Goal: Information Seeking & Learning: Learn about a topic

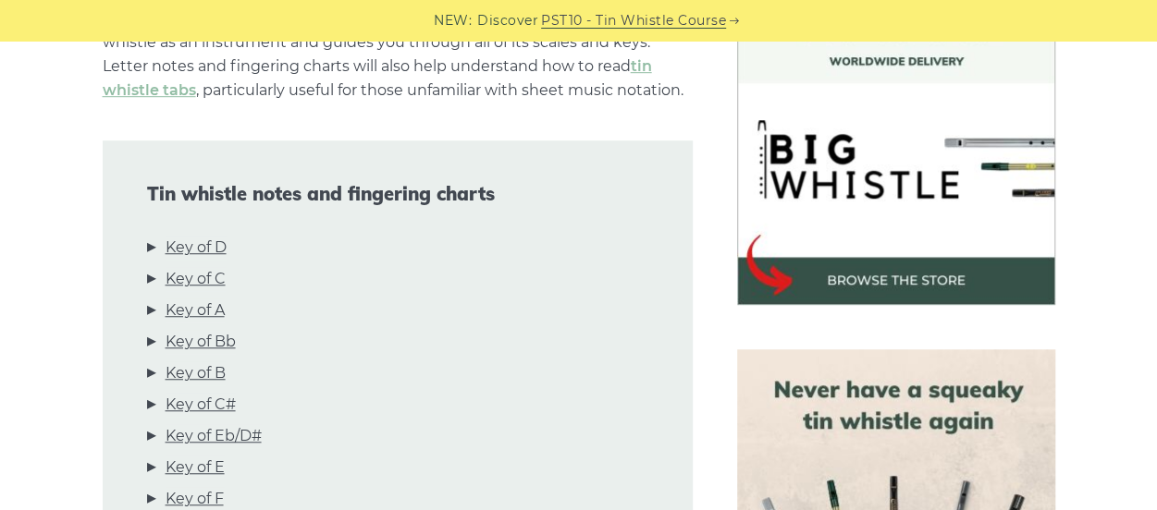
scroll to position [544, 0]
click at [219, 246] on link "Key of D" at bounding box center [196, 247] width 61 height 24
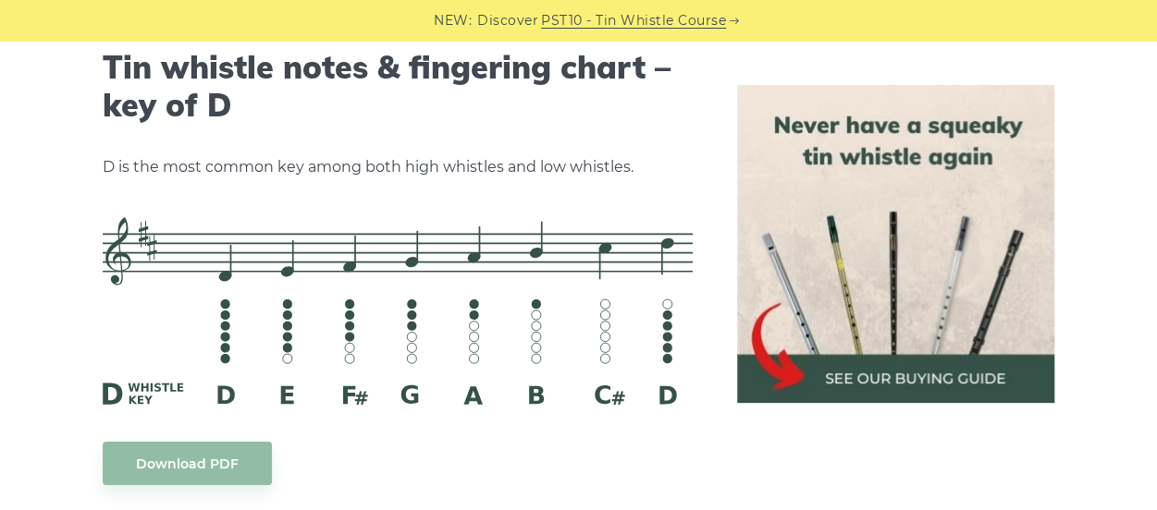
scroll to position [2901, 0]
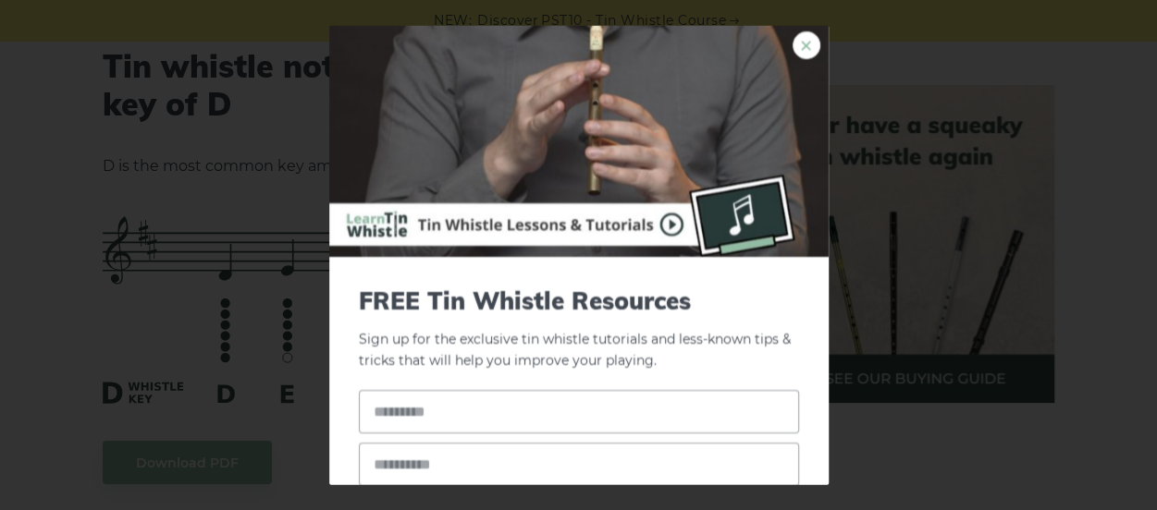
click at [797, 36] on link "×" at bounding box center [806, 45] width 28 height 28
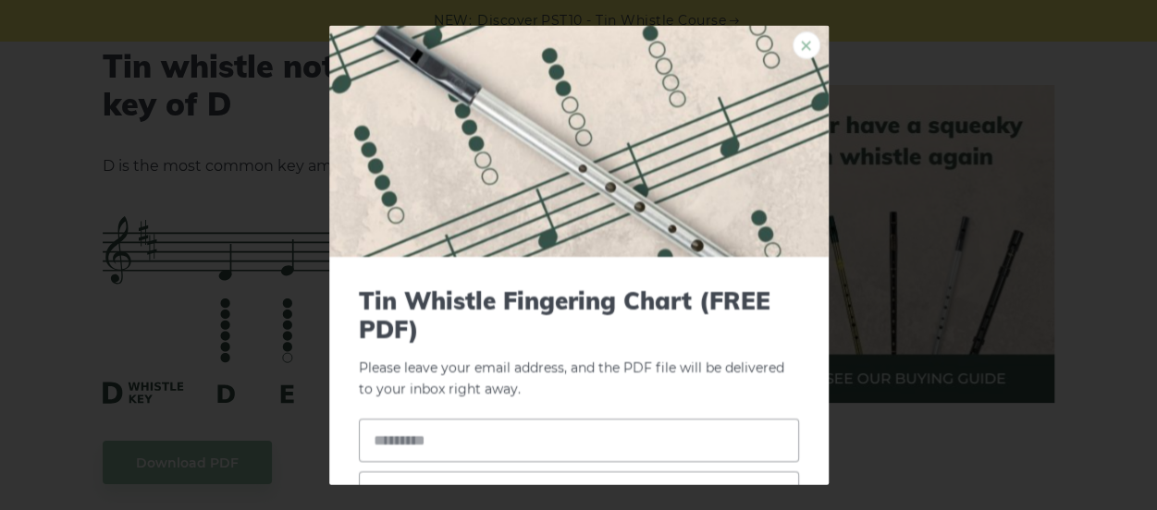
click at [794, 46] on link "×" at bounding box center [806, 45] width 28 height 28
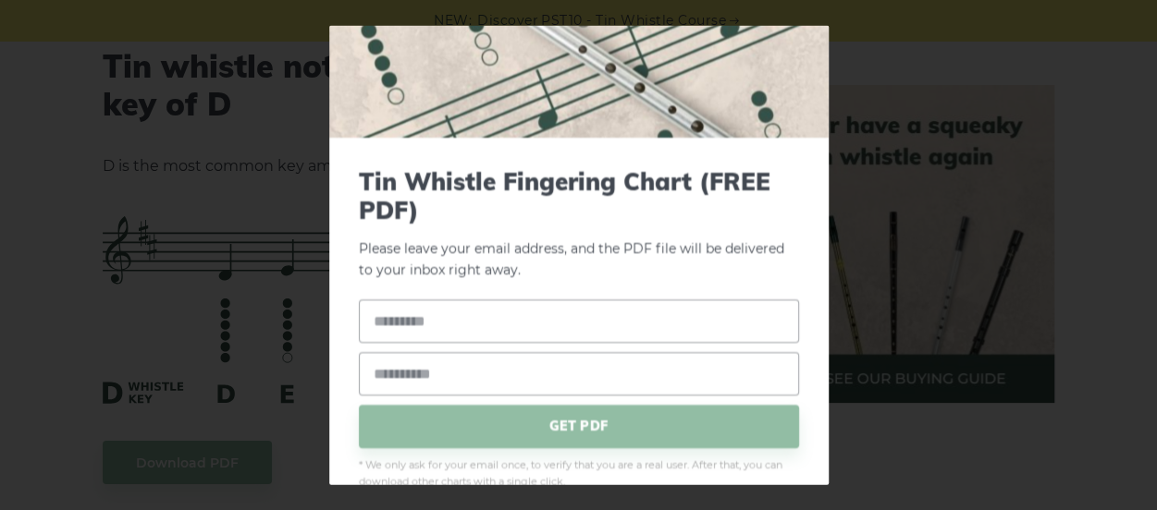
scroll to position [153, 0]
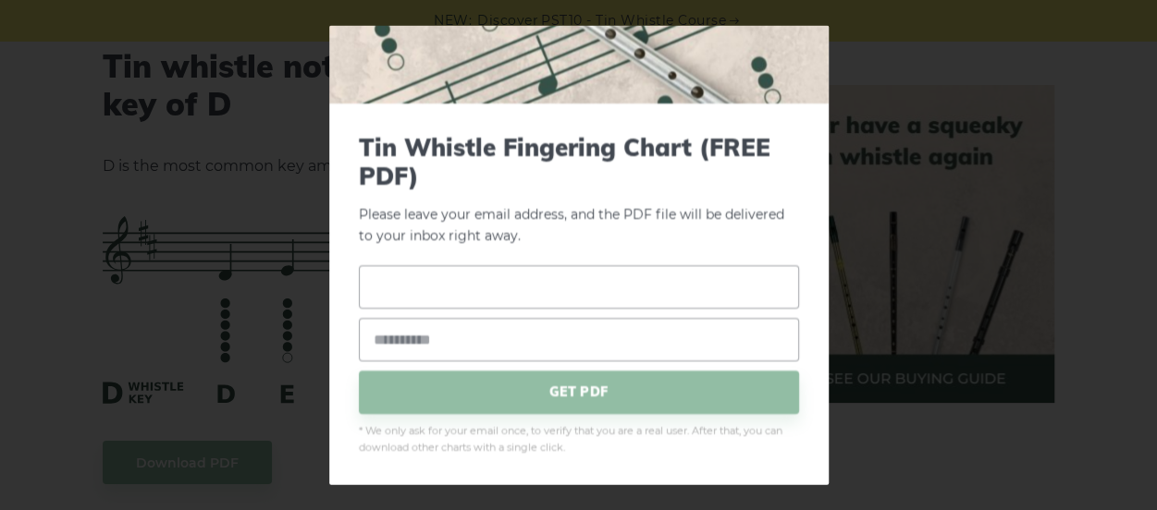
click at [472, 290] on input "text" at bounding box center [579, 285] width 440 height 43
type input "*"
type input "*******"
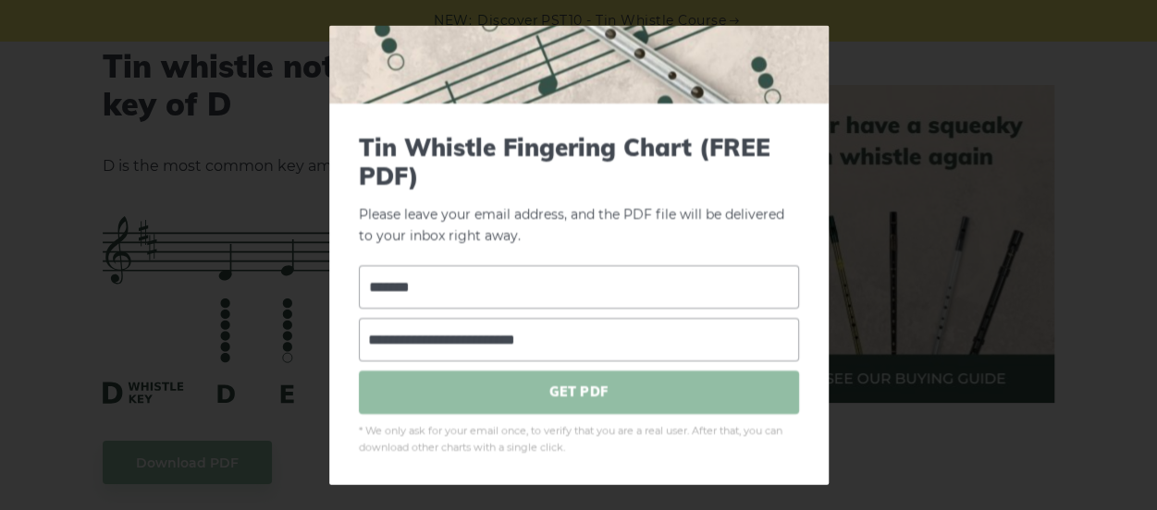
type input "**********"
click at [466, 374] on span "GET PDF" at bounding box center [579, 391] width 440 height 43
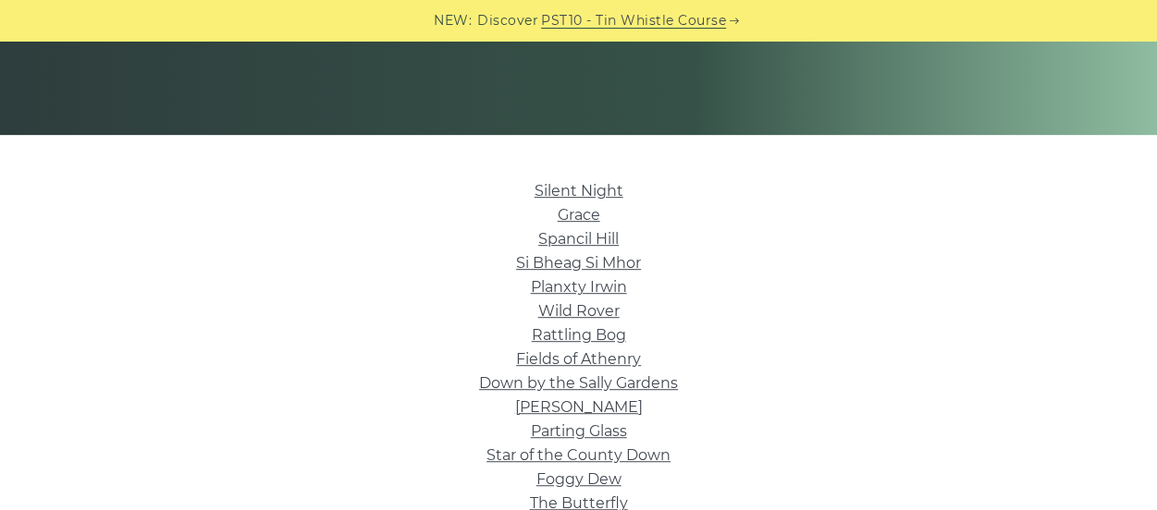
scroll to position [349, 0]
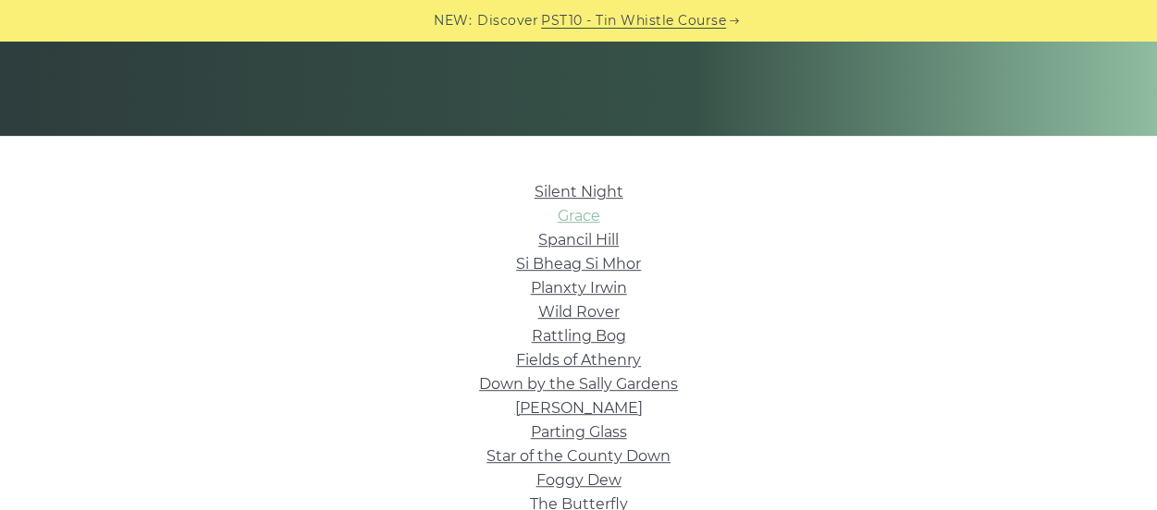
click at [588, 223] on link "Grace" at bounding box center [579, 216] width 43 height 18
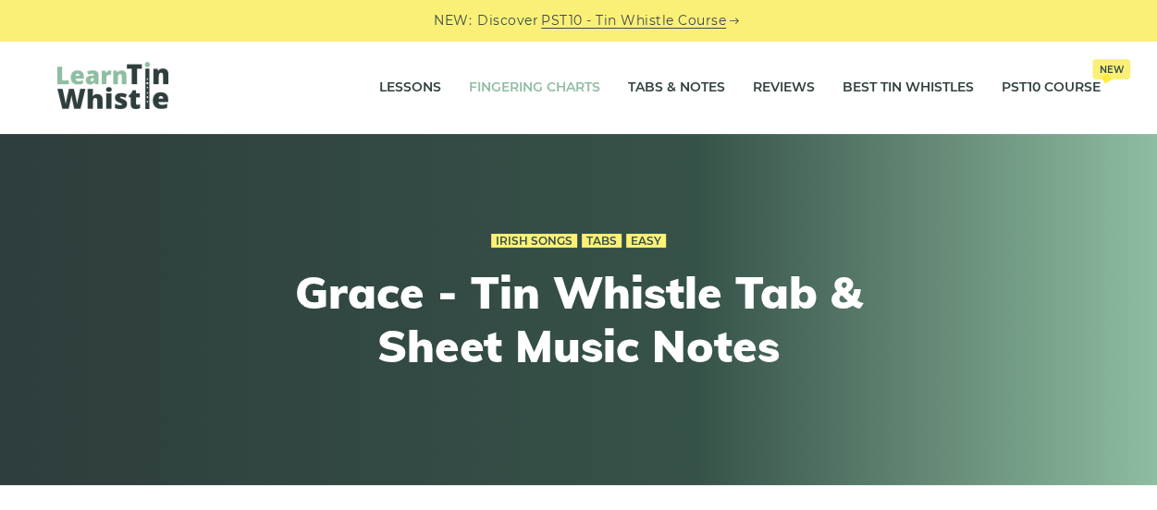
click at [536, 89] on link "Fingering Charts" at bounding box center [534, 88] width 131 height 46
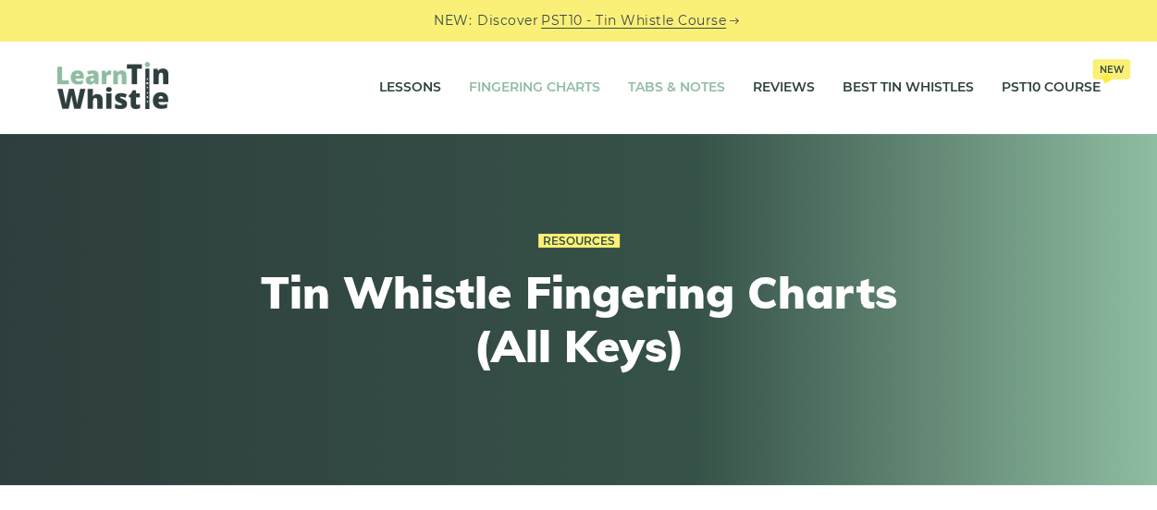
click at [645, 84] on link "Tabs & Notes" at bounding box center [676, 88] width 97 height 46
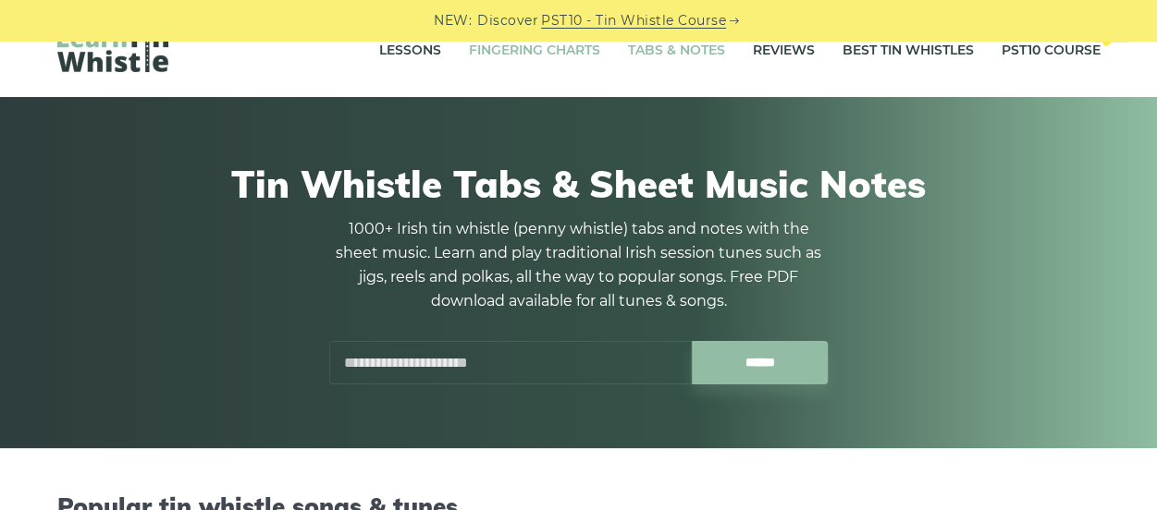
scroll to position [36, 0]
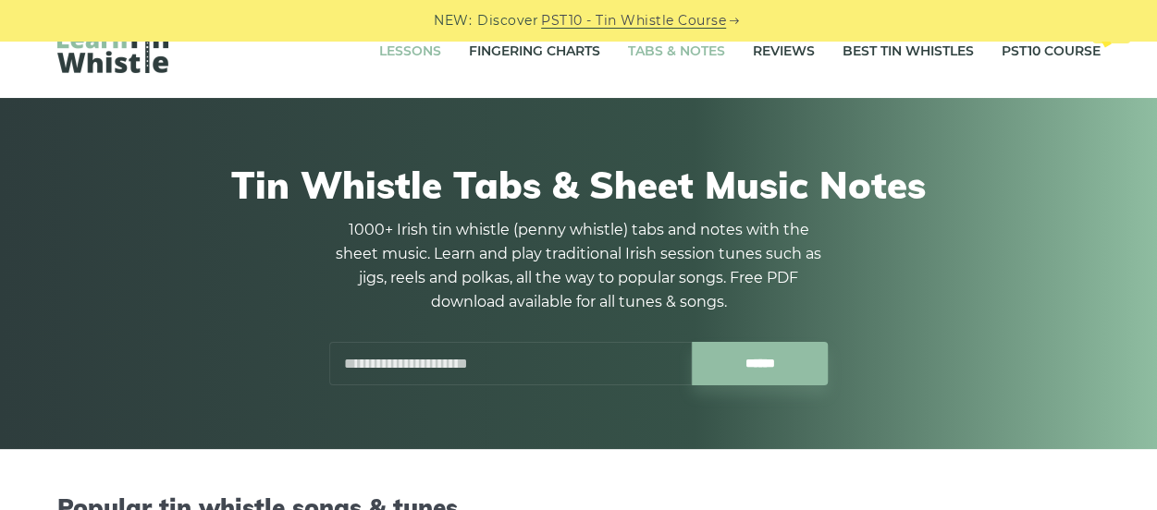
click at [422, 46] on link "Lessons" at bounding box center [410, 52] width 62 height 46
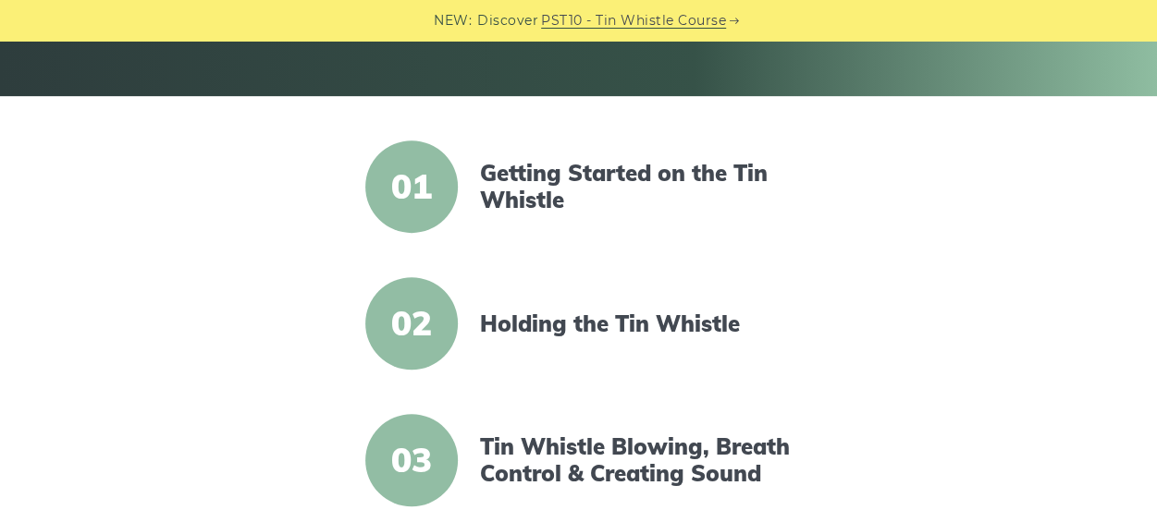
scroll to position [264, 0]
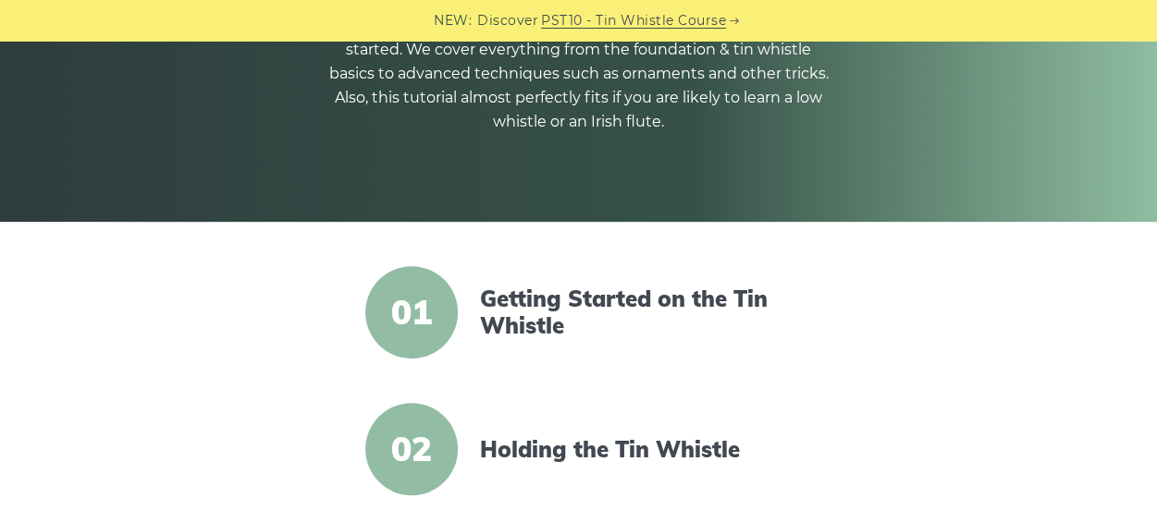
click at [399, 325] on span "01" at bounding box center [411, 312] width 92 height 92
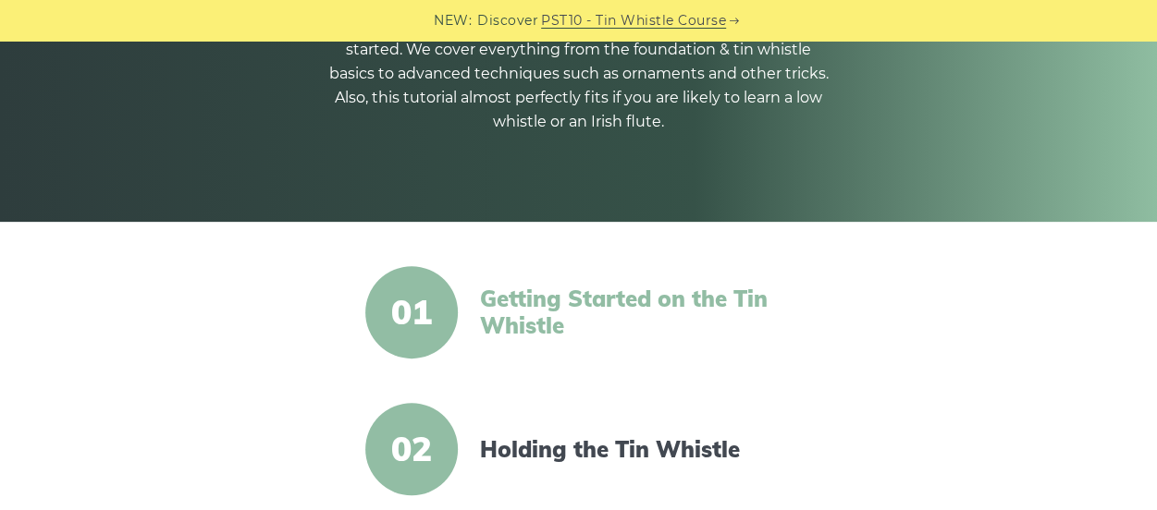
click at [562, 308] on link "Getting Started on the Tin Whistle" at bounding box center [639, 313] width 318 height 54
